Goal: Find contact information: Find contact information

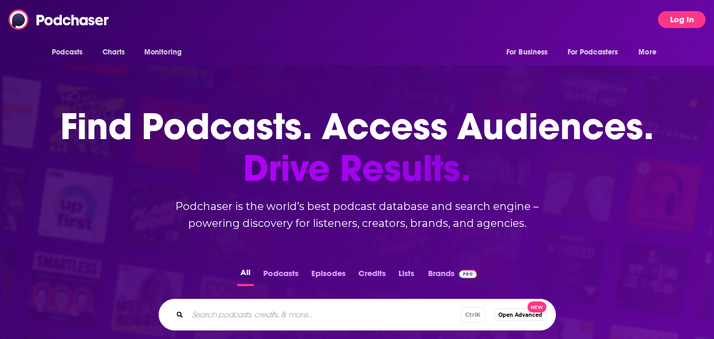
click at [675, 15] on button "Log In" at bounding box center [682, 19] width 48 height 17
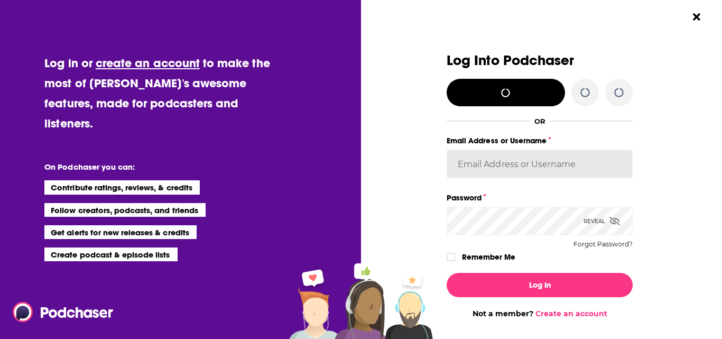
click at [506, 162] on input "Email Address or Username" at bounding box center [540, 164] width 186 height 29
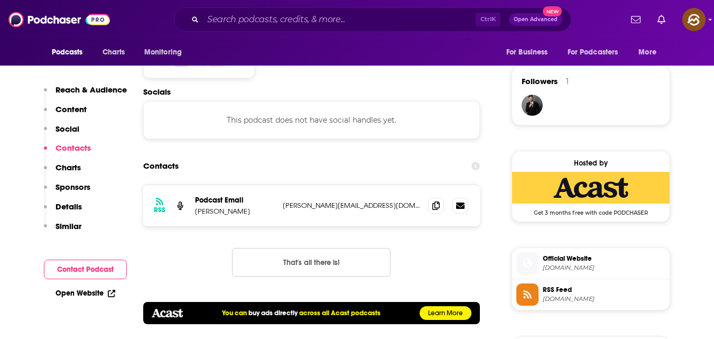
scroll to position [747, 0]
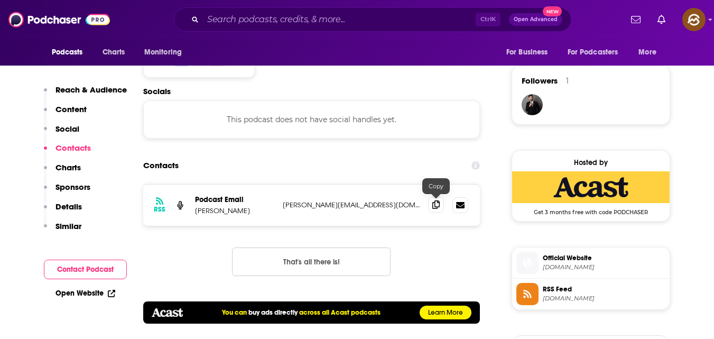
click at [435, 208] on icon at bounding box center [435, 204] width 7 height 8
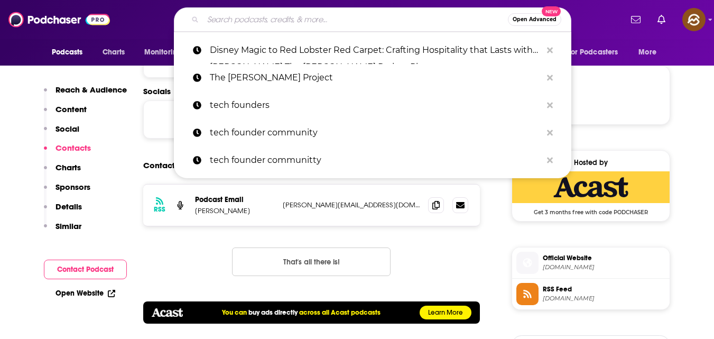
click at [281, 23] on input "Search podcasts, credits, & more..." at bounding box center [355, 19] width 305 height 17
paste input "Pillars of Wealth Creation"
type input "Pillars of Wealth Creation"
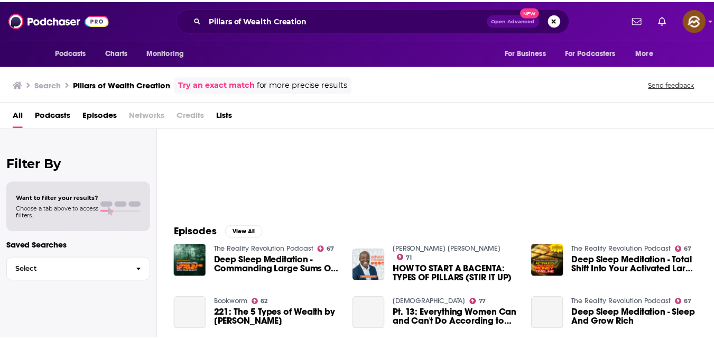
scroll to position [64, 0]
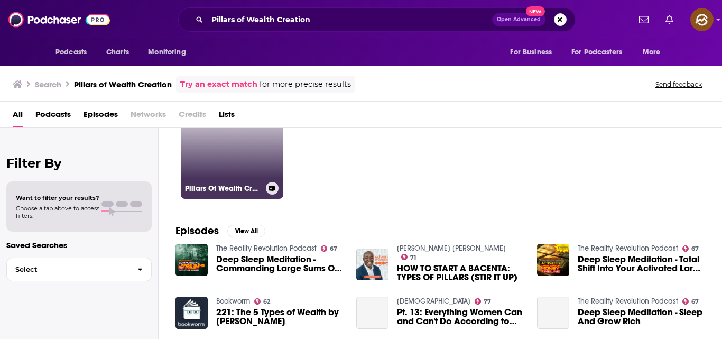
click at [198, 155] on link "45 Pillars Of Wealth Creation" at bounding box center [232, 147] width 103 height 103
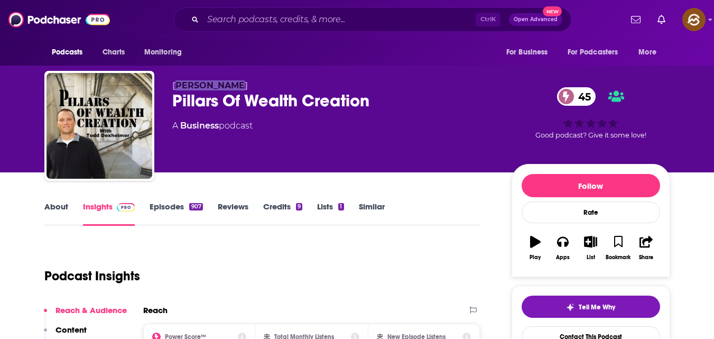
drag, startPoint x: 175, startPoint y: 82, endPoint x: 237, endPoint y: 81, distance: 61.8
click at [237, 81] on span "[PERSON_NAME]" at bounding box center [210, 85] width 76 height 10
click at [173, 81] on span "[PERSON_NAME]" at bounding box center [210, 85] width 76 height 10
copy p "[PERSON_NAME]"
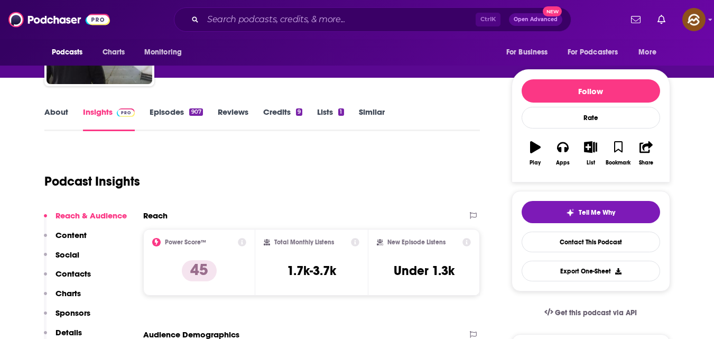
scroll to position [187, 0]
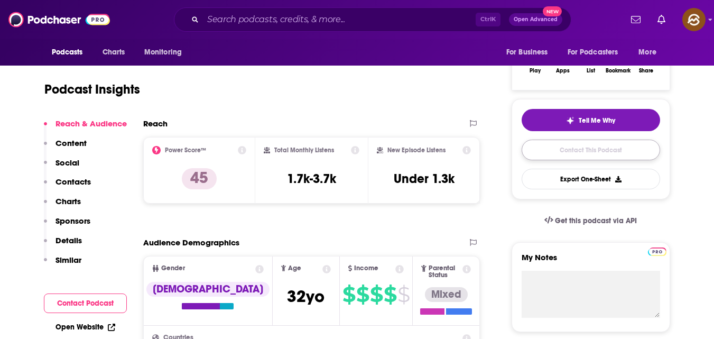
click at [605, 150] on link "Contact This Podcast" at bounding box center [591, 150] width 138 height 21
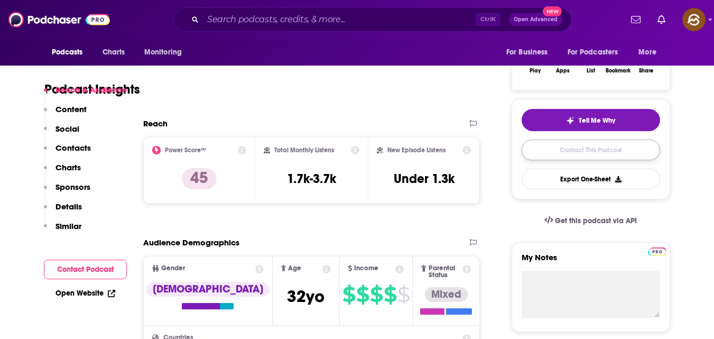
scroll to position [1009, 0]
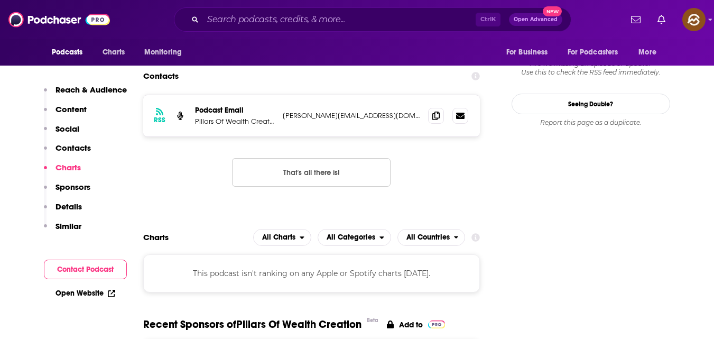
click at [94, 263] on button "Contact Podcast" at bounding box center [85, 269] width 83 height 20
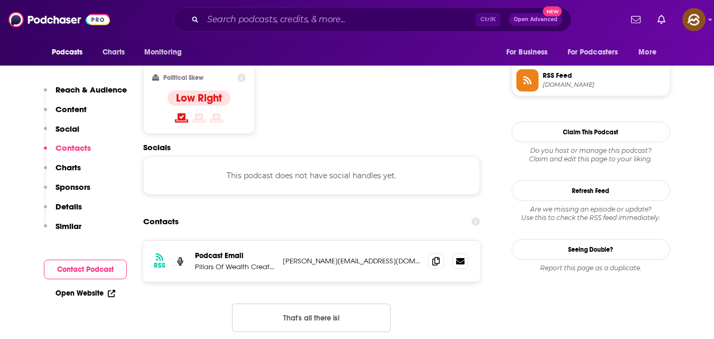
scroll to position [862, 0]
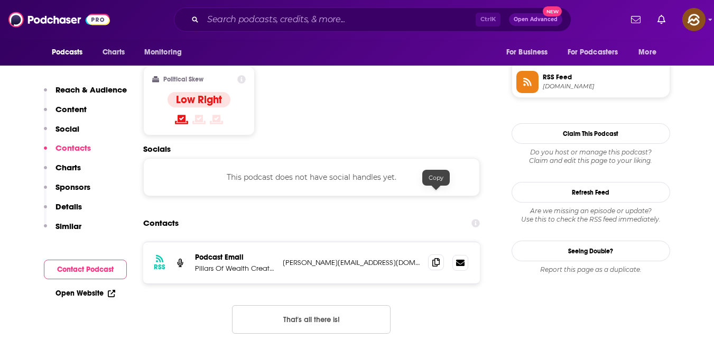
click at [435, 258] on icon at bounding box center [435, 262] width 7 height 8
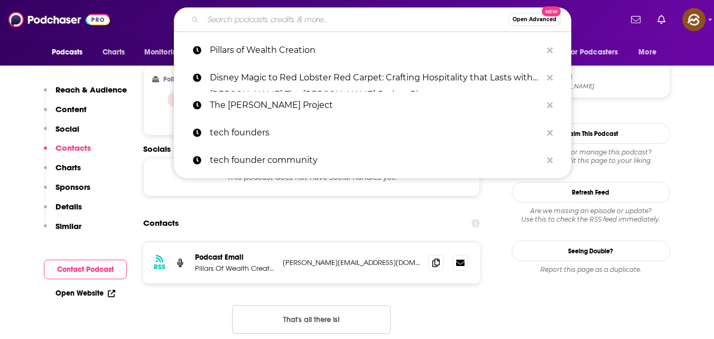
click at [246, 19] on input "Search podcasts, credits, & more..." at bounding box center [355, 19] width 305 height 17
paste input "[URL][DOMAIN_NAME]"
type input "[URL][DOMAIN_NAME]"
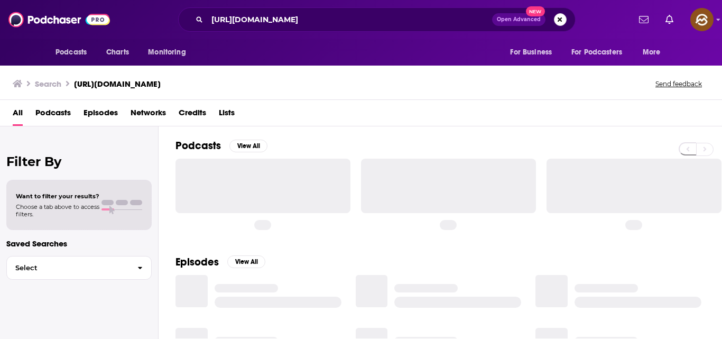
click at [561, 15] on button "Search podcasts, credits, & more..." at bounding box center [560, 19] width 13 height 13
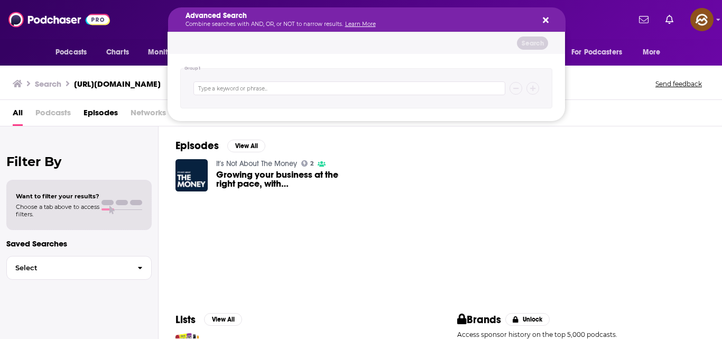
click at [544, 16] on icon "Search podcasts, credits, & more..." at bounding box center [546, 20] width 6 height 8
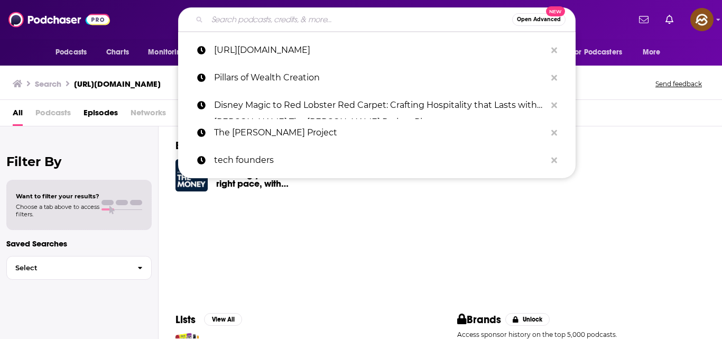
click at [424, 14] on input "Search podcasts, credits, & more..." at bounding box center [359, 19] width 305 height 17
paste input "Coaches, Consultants, and Money"
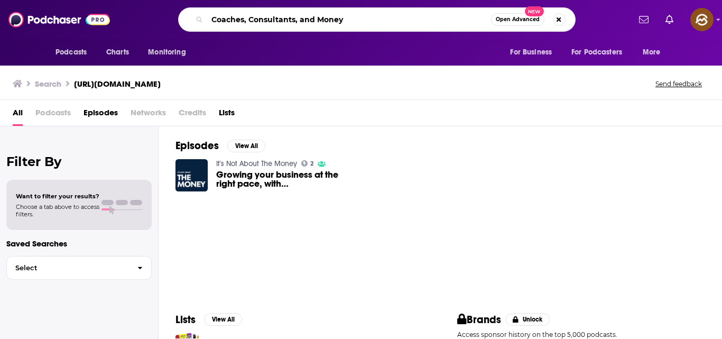
type input "Coaches, Consultants, and Money"
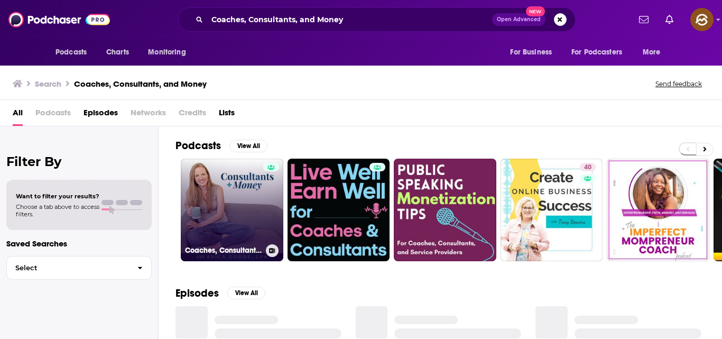
click at [211, 220] on link "Coaches, Consultants and Money" at bounding box center [232, 210] width 103 height 103
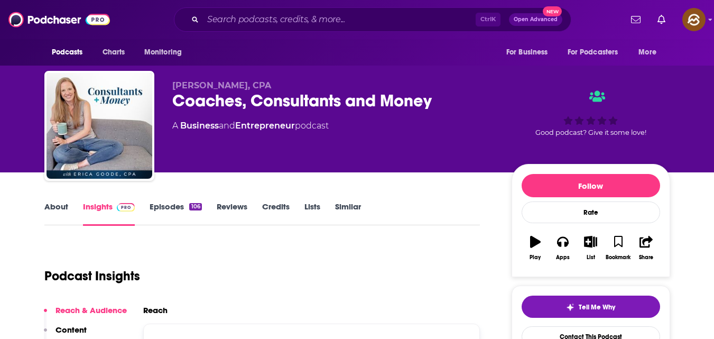
click at [176, 86] on span "[PERSON_NAME], CPA" at bounding box center [221, 85] width 99 height 10
copy span "[PERSON_NAME]"
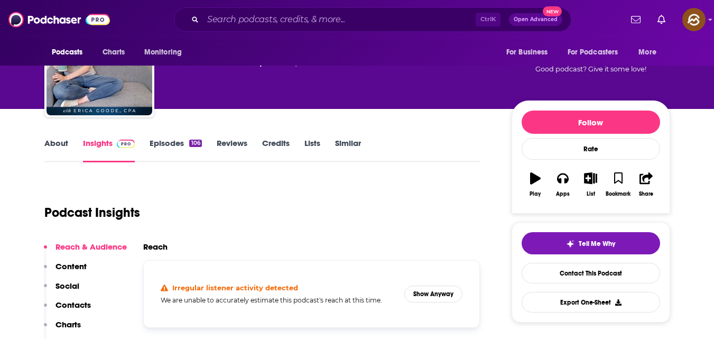
scroll to position [64, 0]
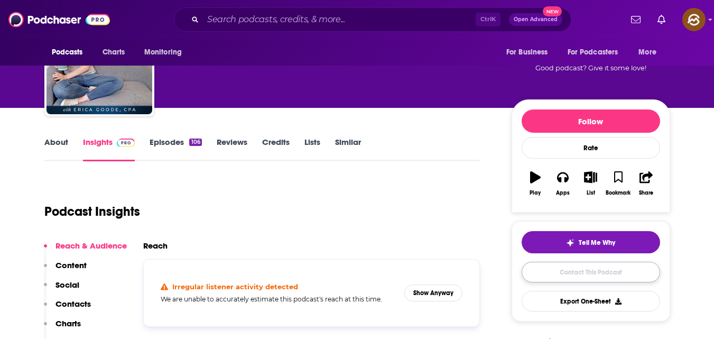
click at [604, 280] on link "Contact This Podcast" at bounding box center [591, 272] width 138 height 21
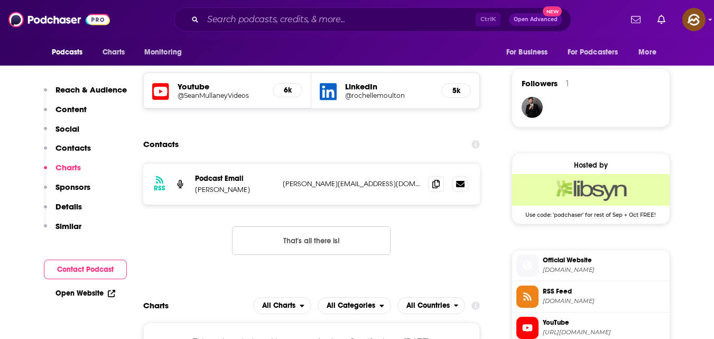
scroll to position [743, 0]
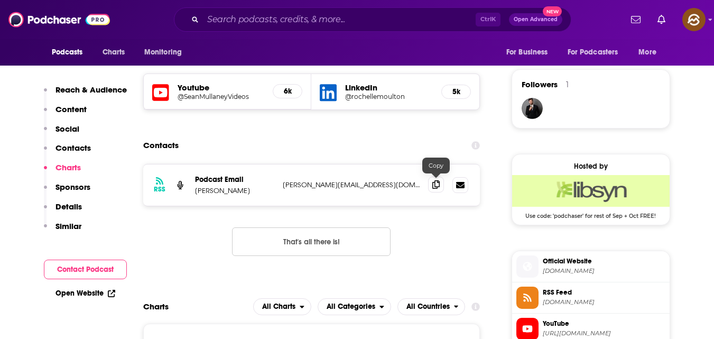
click at [435, 188] on icon at bounding box center [435, 184] width 7 height 8
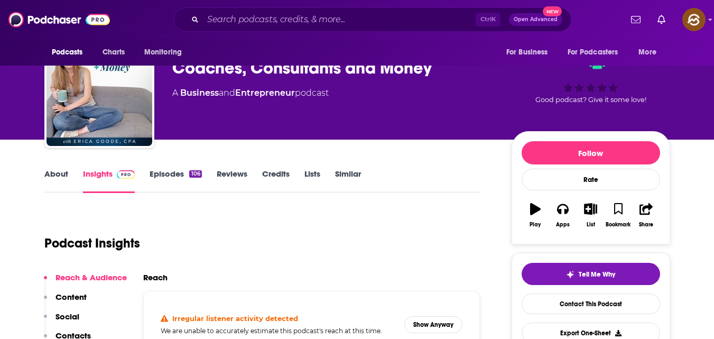
scroll to position [47, 0]
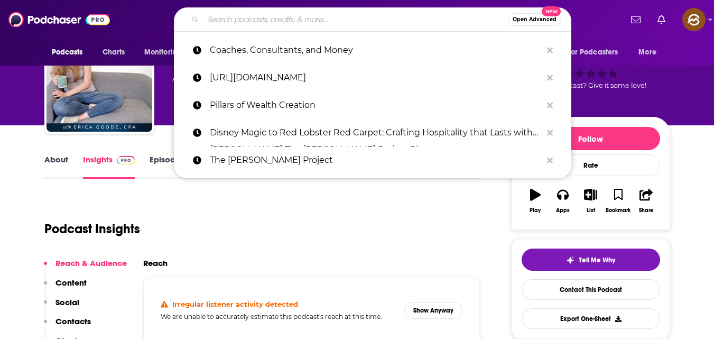
click at [292, 20] on input "Search podcasts, credits, & more..." at bounding box center [355, 19] width 305 height 17
type input "V"
paste input "Financial Coaches Network"
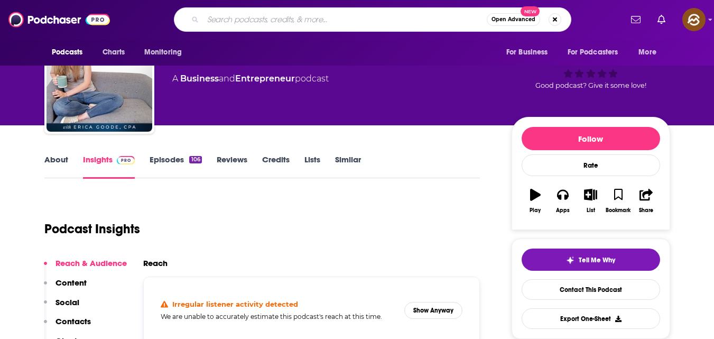
type input "Financial Coaches Network"
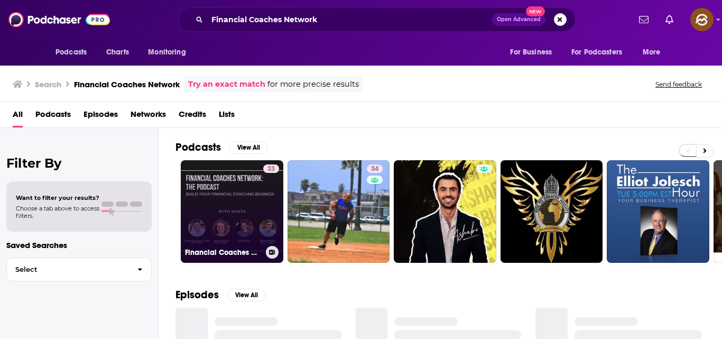
click at [246, 222] on link "33 Financial Coaches Network - The Podcast: Build your Financial Coaching Busin…" at bounding box center [232, 211] width 103 height 103
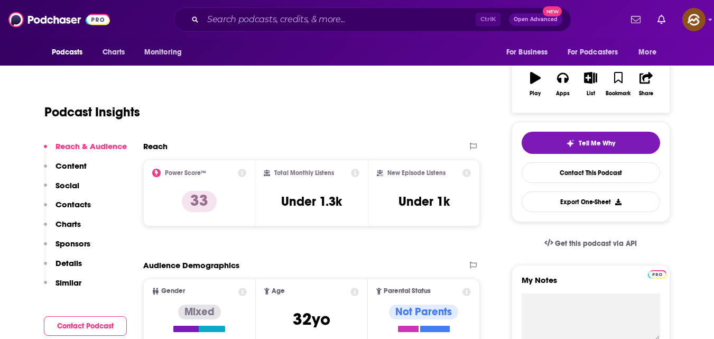
scroll to position [164, 0]
click at [609, 172] on link "Contact This Podcast" at bounding box center [591, 172] width 138 height 21
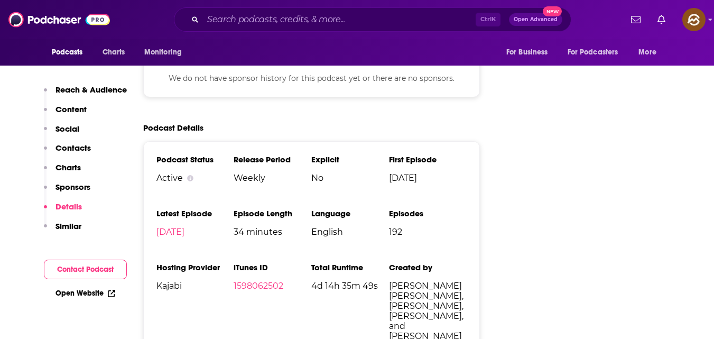
scroll to position [1088, 0]
click at [104, 267] on button "Contact Podcast" at bounding box center [85, 269] width 83 height 20
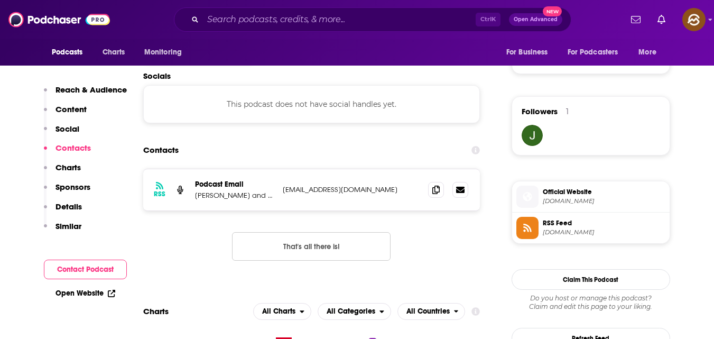
scroll to position [709, 0]
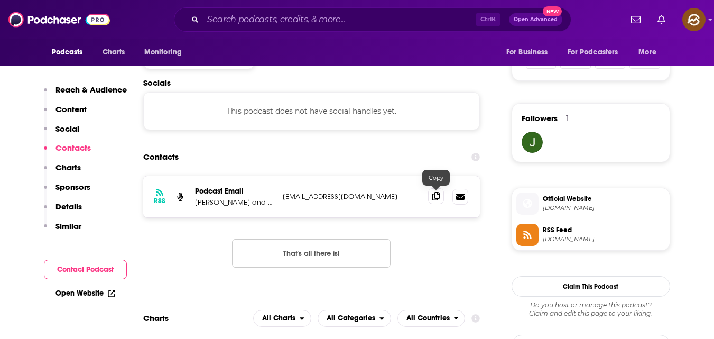
click at [439, 198] on icon at bounding box center [435, 196] width 7 height 8
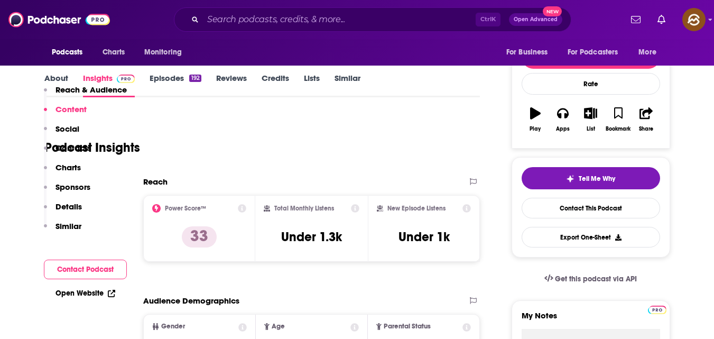
scroll to position [0, 0]
